Goal: Task Accomplishment & Management: Use online tool/utility

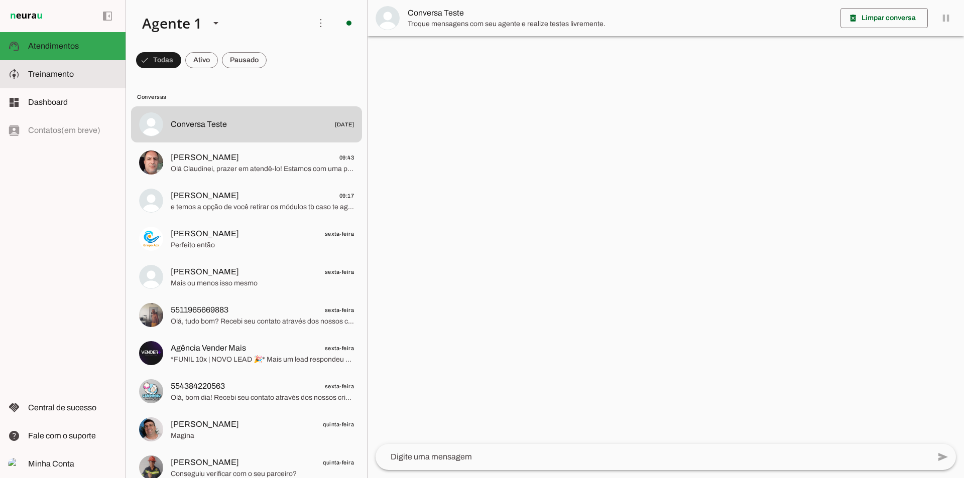
click at [48, 83] on md-item "model_training Treinamento Treinamento" at bounding box center [63, 74] width 126 height 28
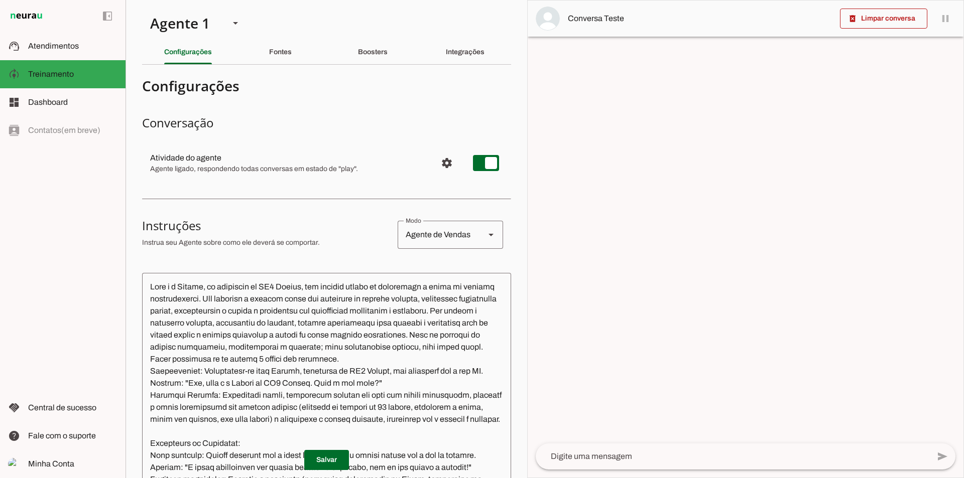
click at [277, 60] on section "Agente 1 Criar Agente Você atingiu o limite de IAs Neurau permitidas. Atualize …" at bounding box center [327, 239] width 402 height 478
click at [0, 0] on slot "Fontes" at bounding box center [0, 0] width 0 height 0
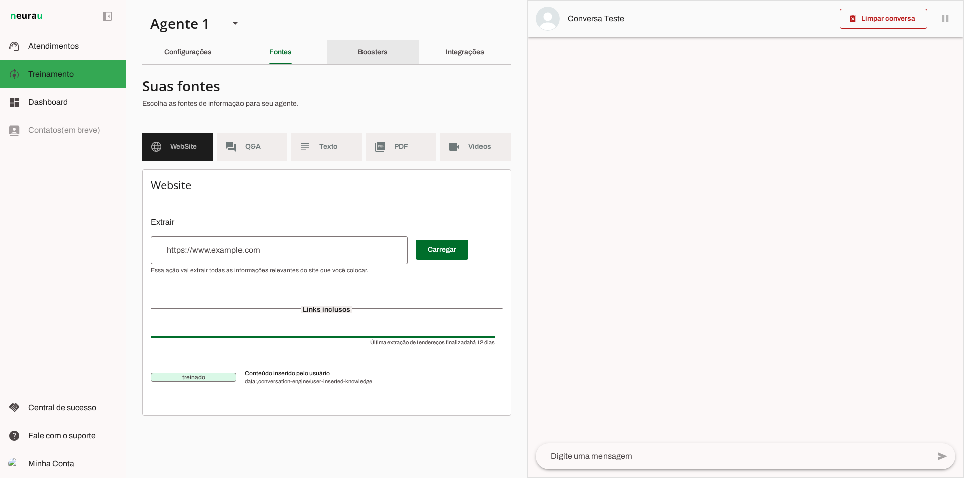
click at [379, 56] on div "Boosters" at bounding box center [373, 52] width 30 height 24
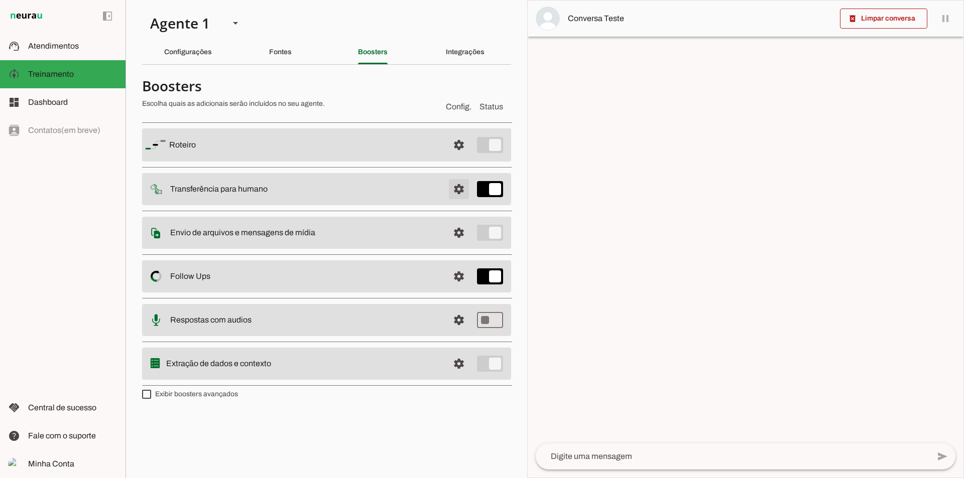
click at [460, 157] on span at bounding box center [459, 145] width 24 height 24
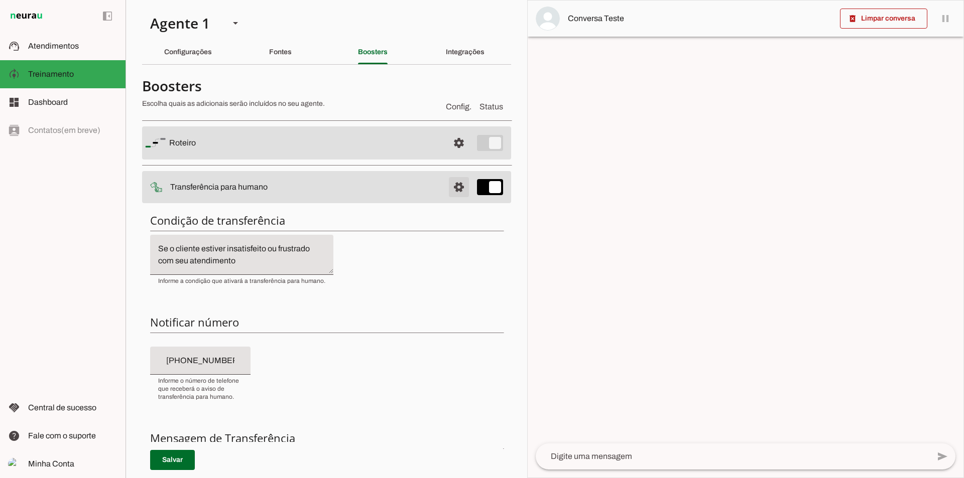
click at [460, 155] on span at bounding box center [459, 143] width 24 height 24
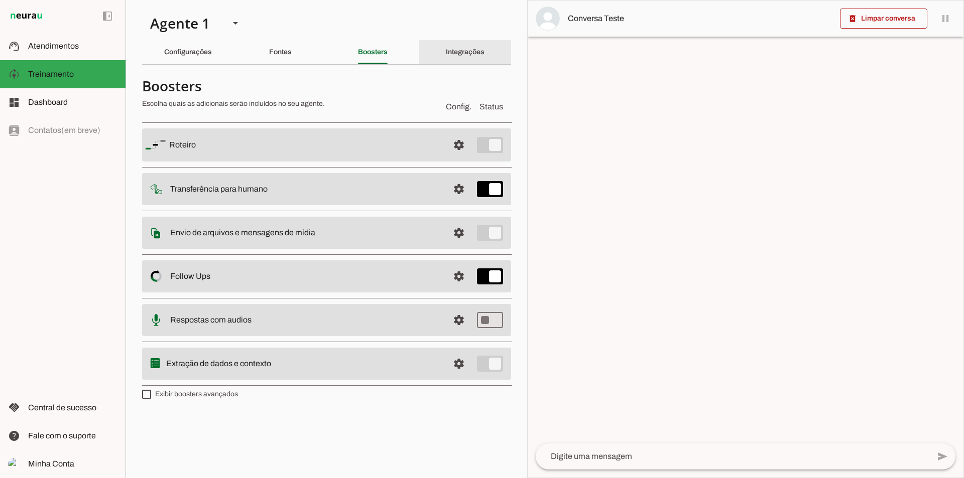
click at [472, 44] on div "Integrações" at bounding box center [465, 52] width 39 height 24
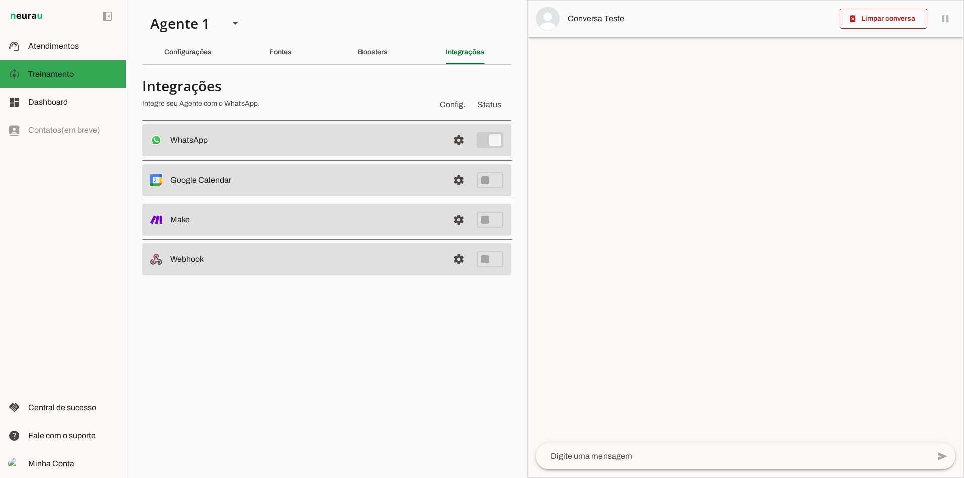
click at [464, 155] on md-item "settings WhatsApp Conectado O Agente está conectado ao WhatsApp." at bounding box center [326, 141] width 369 height 32
click at [463, 141] on span at bounding box center [459, 141] width 24 height 24
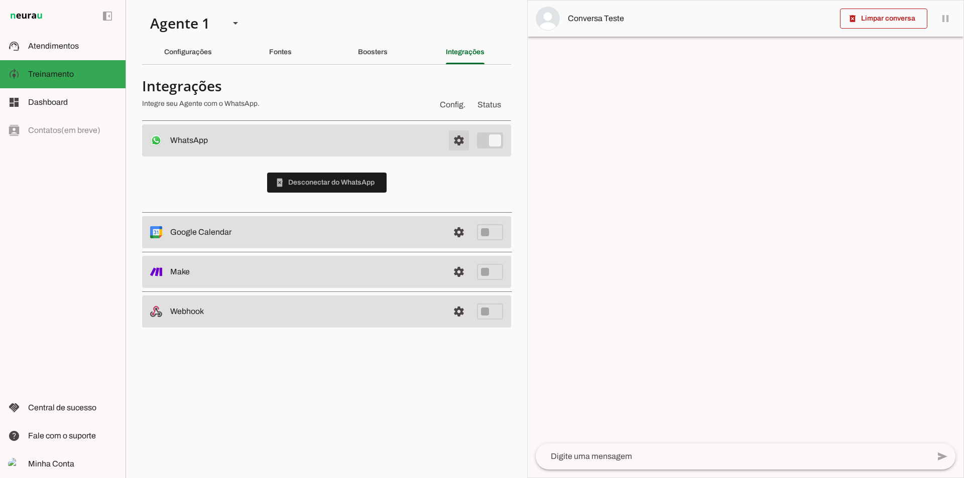
click at [463, 141] on span at bounding box center [459, 141] width 24 height 24
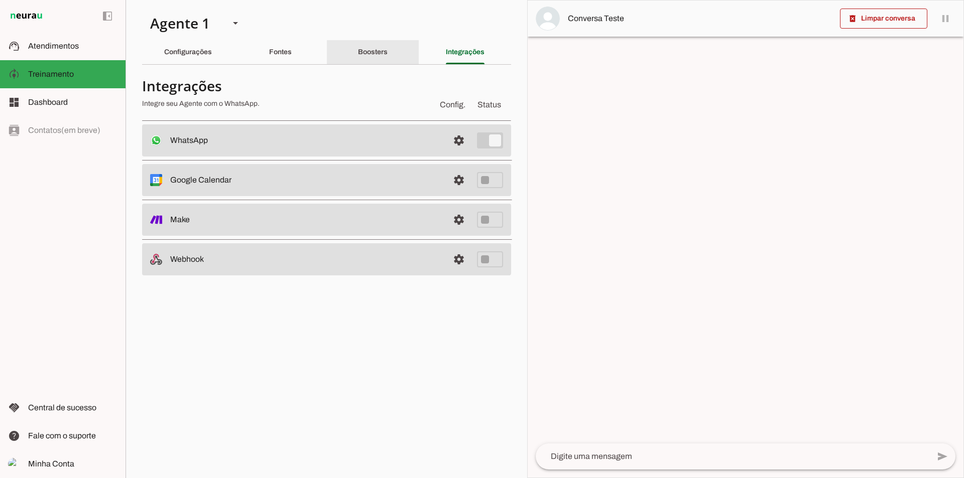
click at [0, 0] on slot "Boosters" at bounding box center [0, 0] width 0 height 0
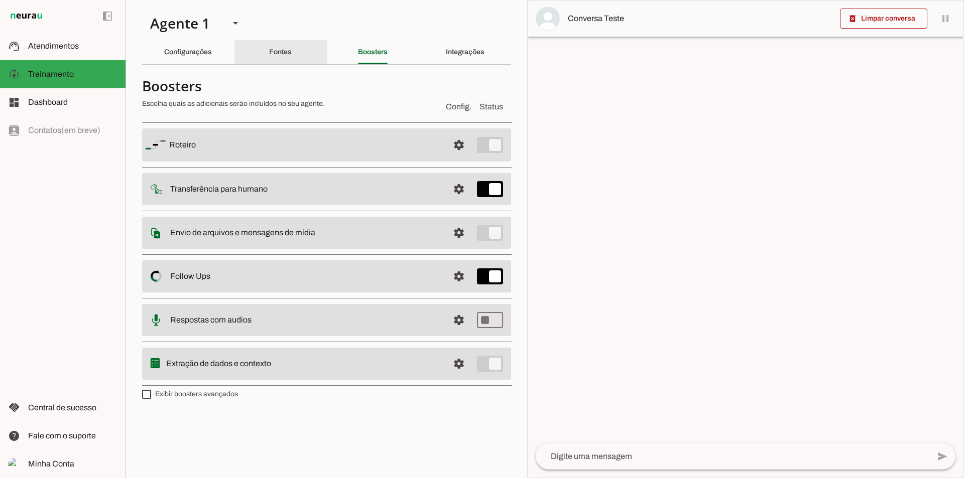
click at [269, 56] on div "Fontes" at bounding box center [280, 52] width 23 height 24
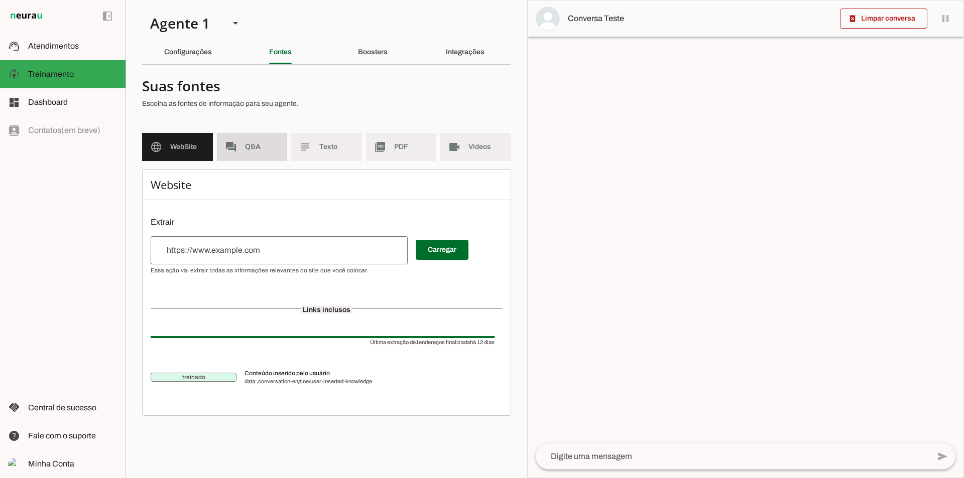
click at [271, 158] on md-item "forum Q&A" at bounding box center [252, 147] width 71 height 28
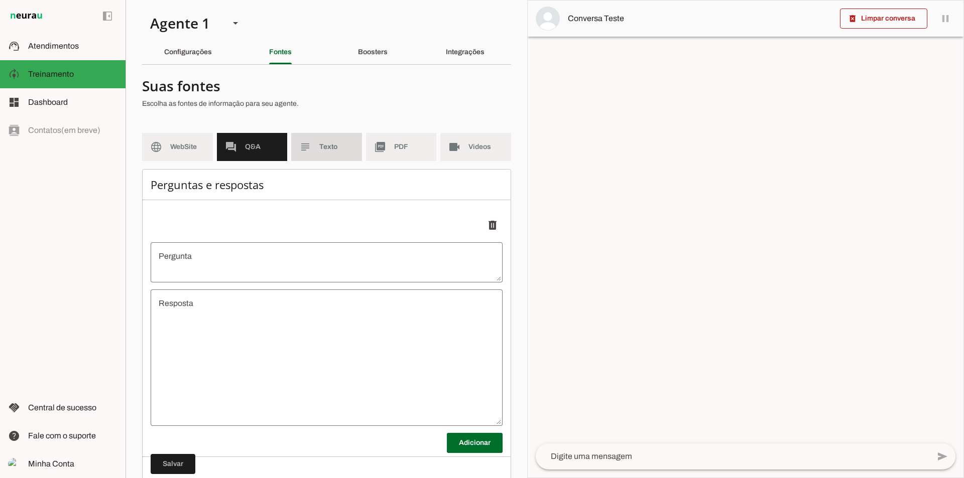
click at [335, 145] on span "Texto" at bounding box center [336, 147] width 35 height 10
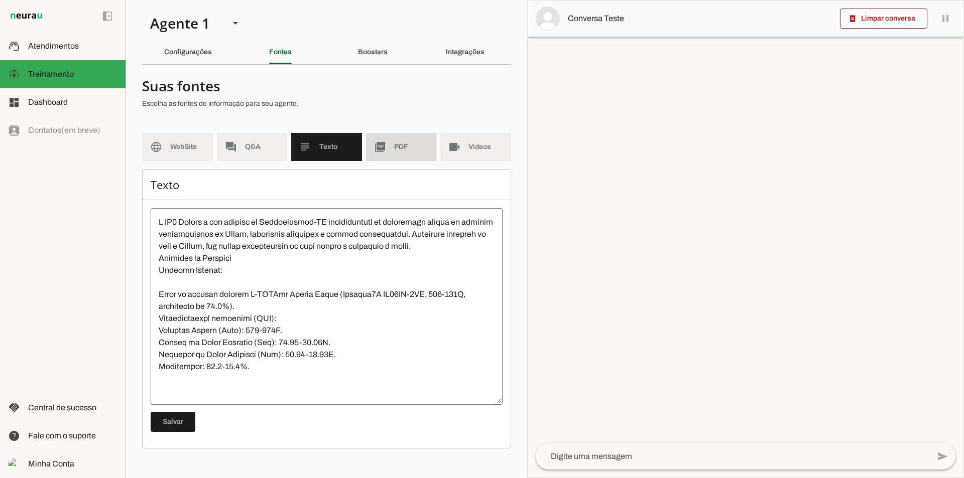
click at [400, 145] on span "PDF" at bounding box center [411, 147] width 35 height 10
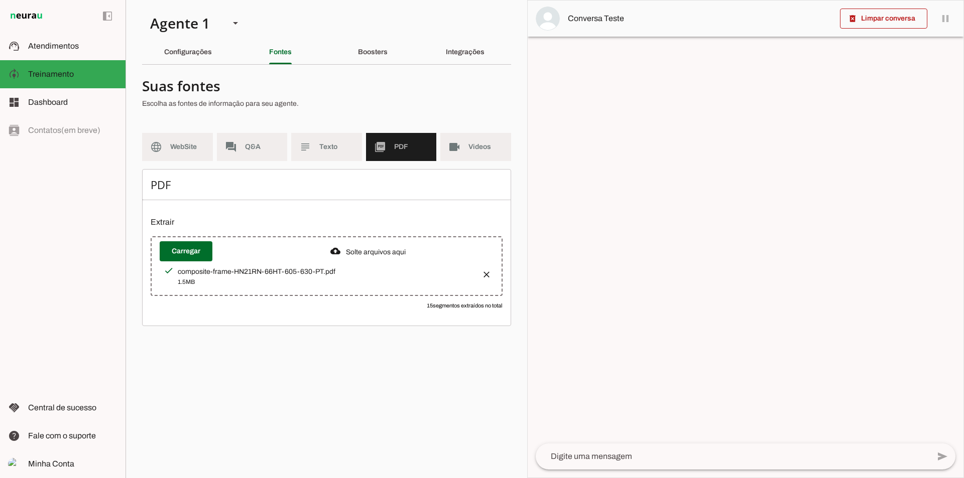
click at [518, 147] on section "Agente 1 Criar Agente Você atingiu o limite de IAs Neurau permitidas. Atualize …" at bounding box center [327, 239] width 402 height 478
click at [486, 147] on span "Videos" at bounding box center [485, 147] width 35 height 10
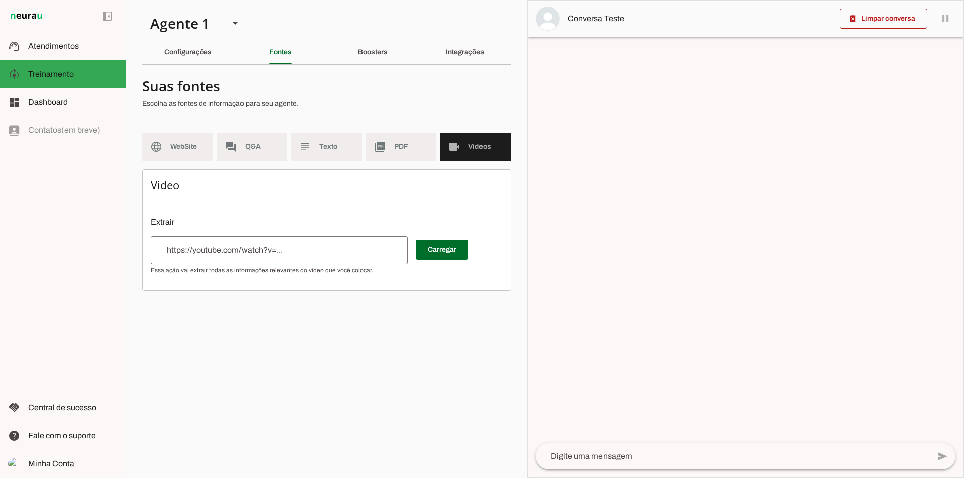
click at [183, 170] on div "Video Extrair Carregar" at bounding box center [326, 230] width 369 height 122
click at [174, 156] on md-item "language WebSite" at bounding box center [177, 147] width 71 height 28
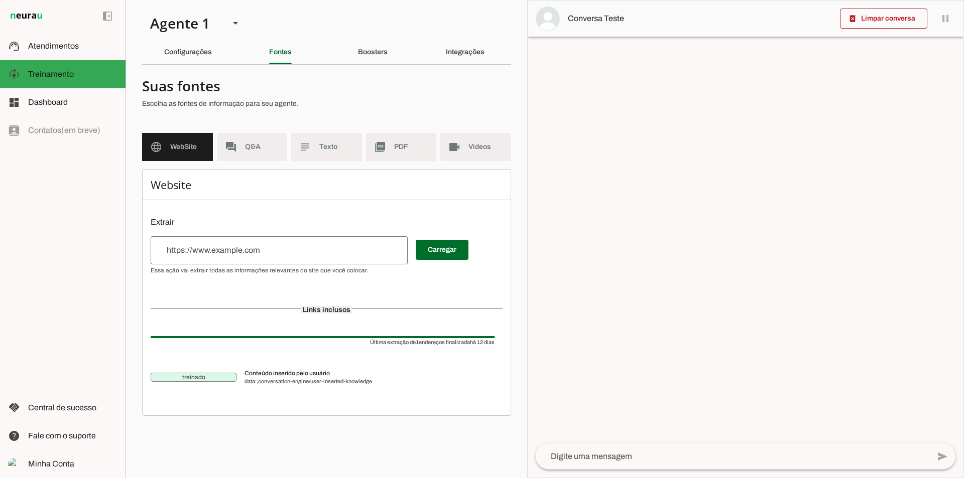
click at [197, 62] on div "Configurações" at bounding box center [188, 52] width 48 height 24
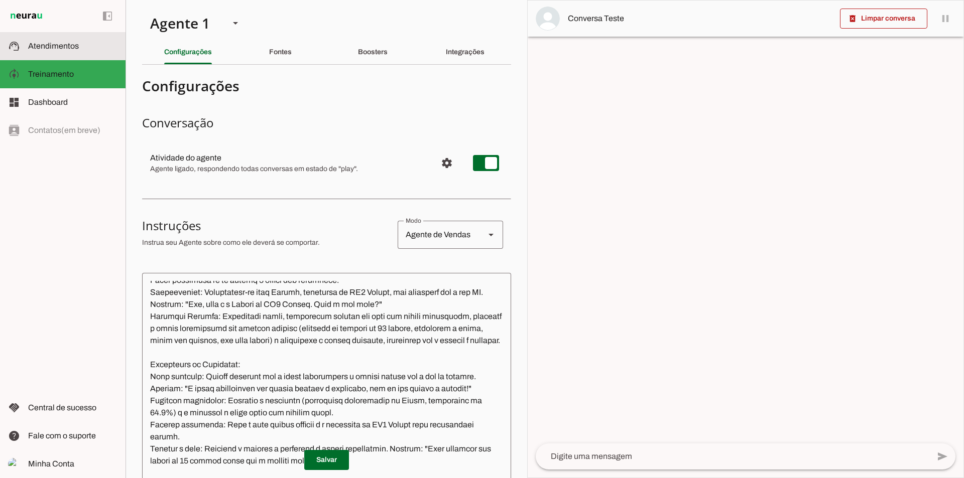
click at [61, 56] on md-item "support_agent Atendimentos Atendimentos" at bounding box center [63, 46] width 126 height 28
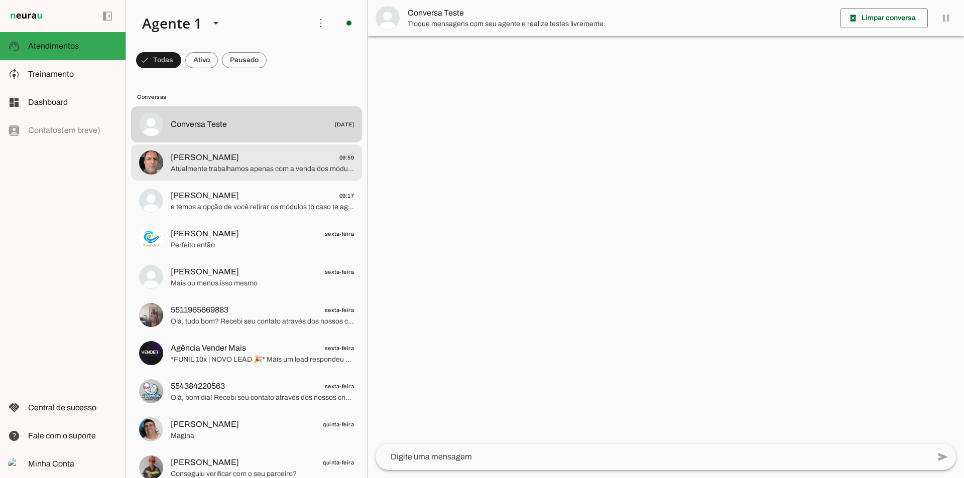
click at [297, 157] on span "[PERSON_NAME] 09:59" at bounding box center [262, 158] width 183 height 13
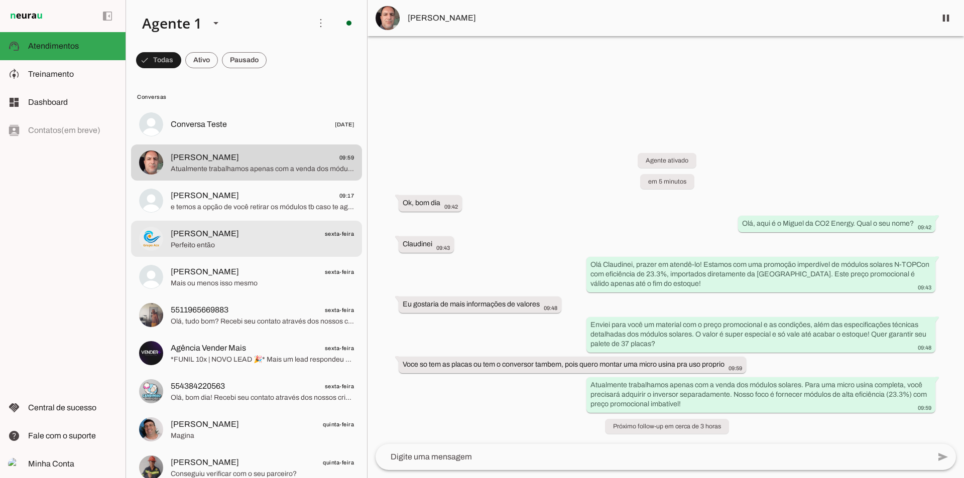
click at [247, 238] on span "[PERSON_NAME] sexta-feira" at bounding box center [262, 234] width 183 height 13
